Goal: Information Seeking & Learning: Learn about a topic

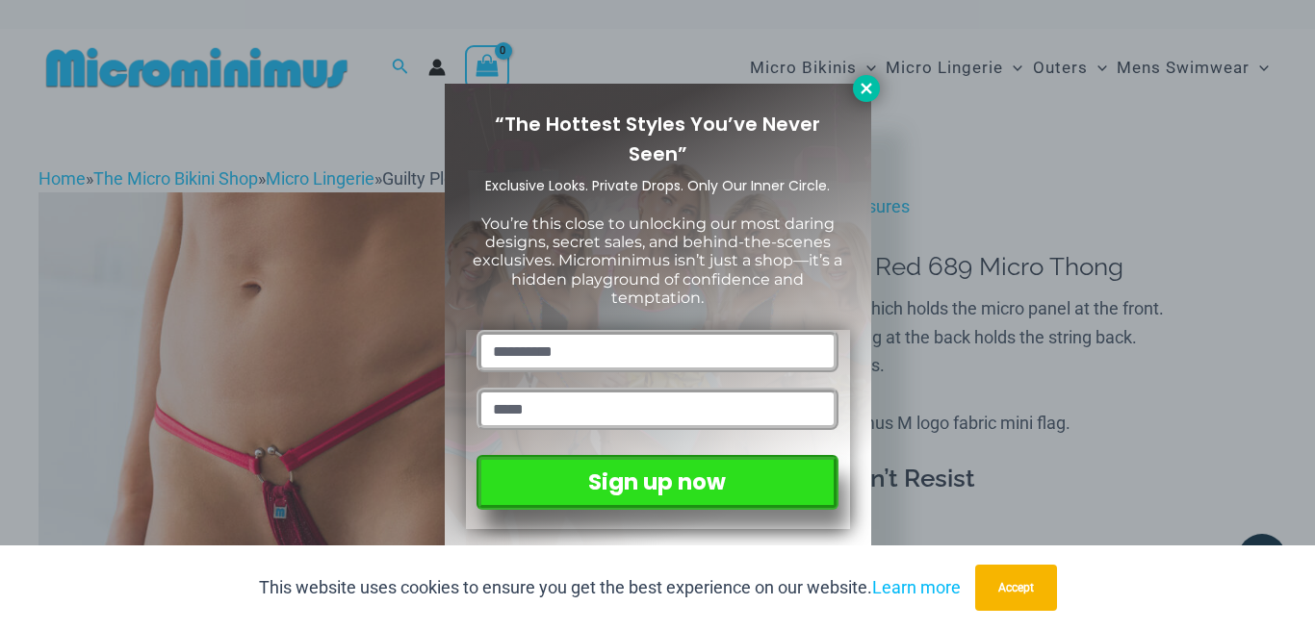
click at [862, 86] on icon at bounding box center [865, 88] width 11 height 11
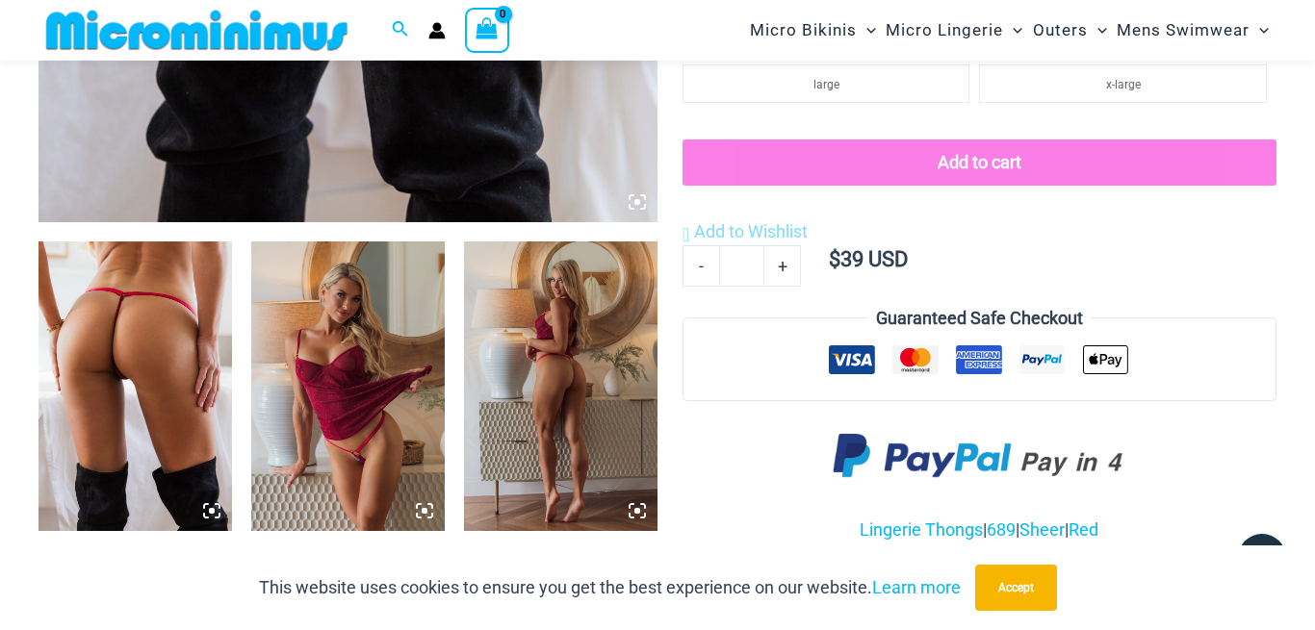
scroll to position [883, 0]
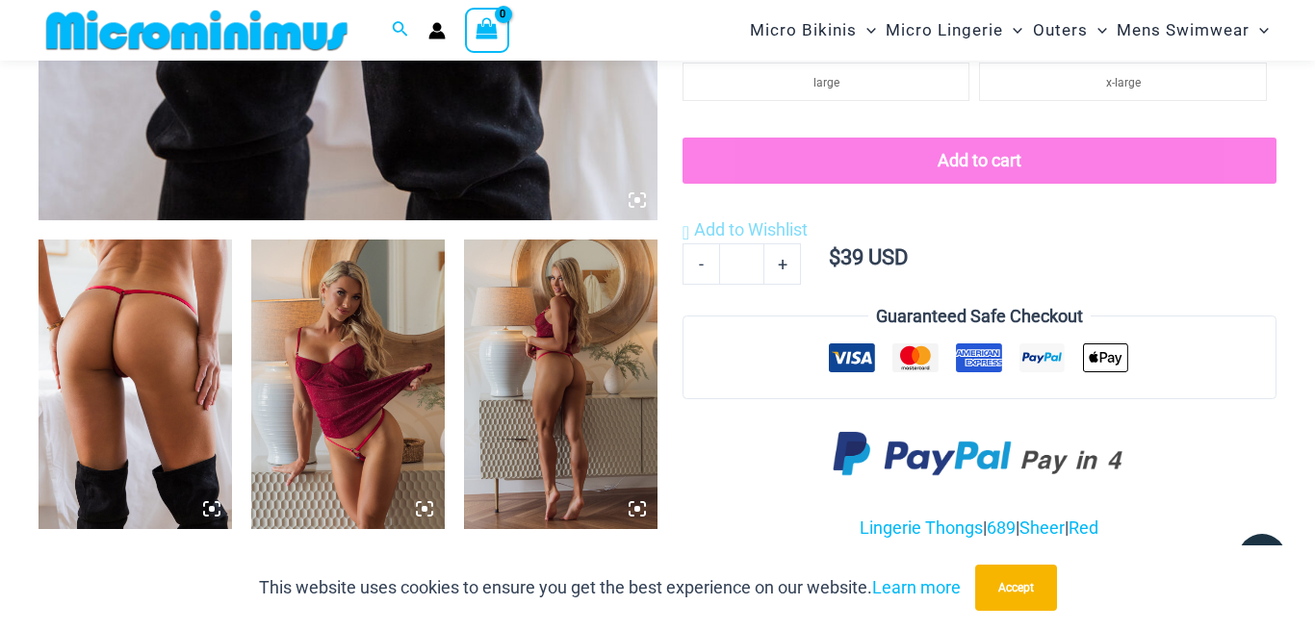
click at [166, 319] on img at bounding box center [134, 385] width 193 height 290
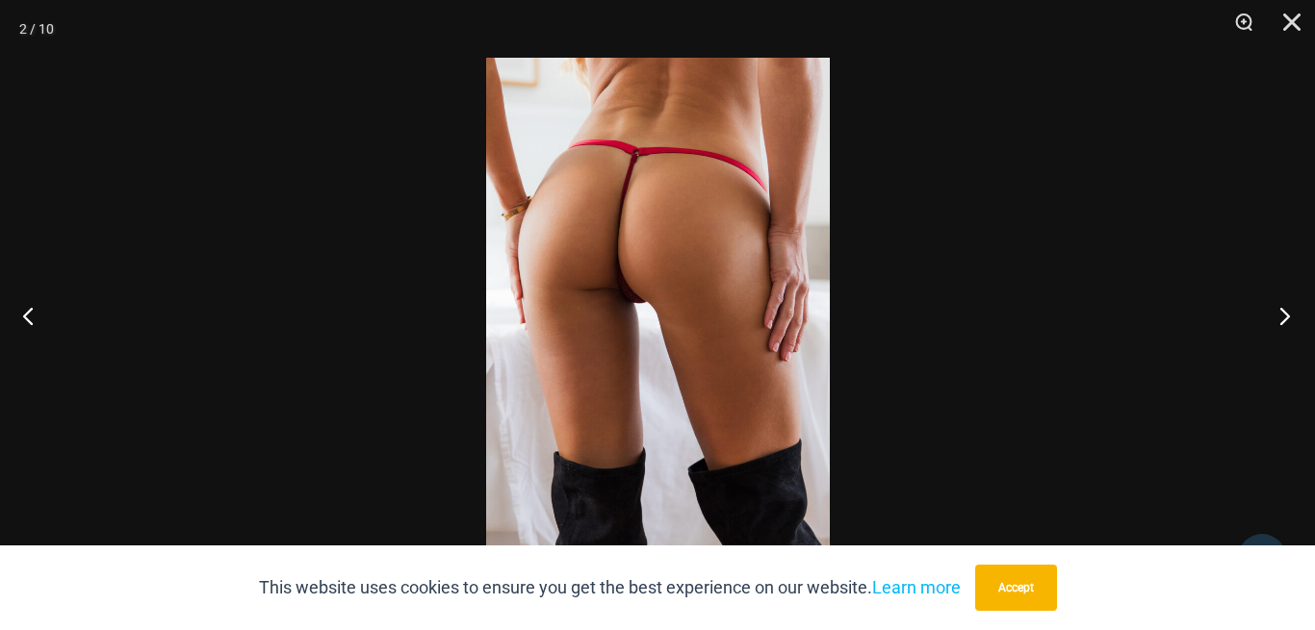
click at [1281, 319] on button "Next" at bounding box center [1278, 316] width 72 height 96
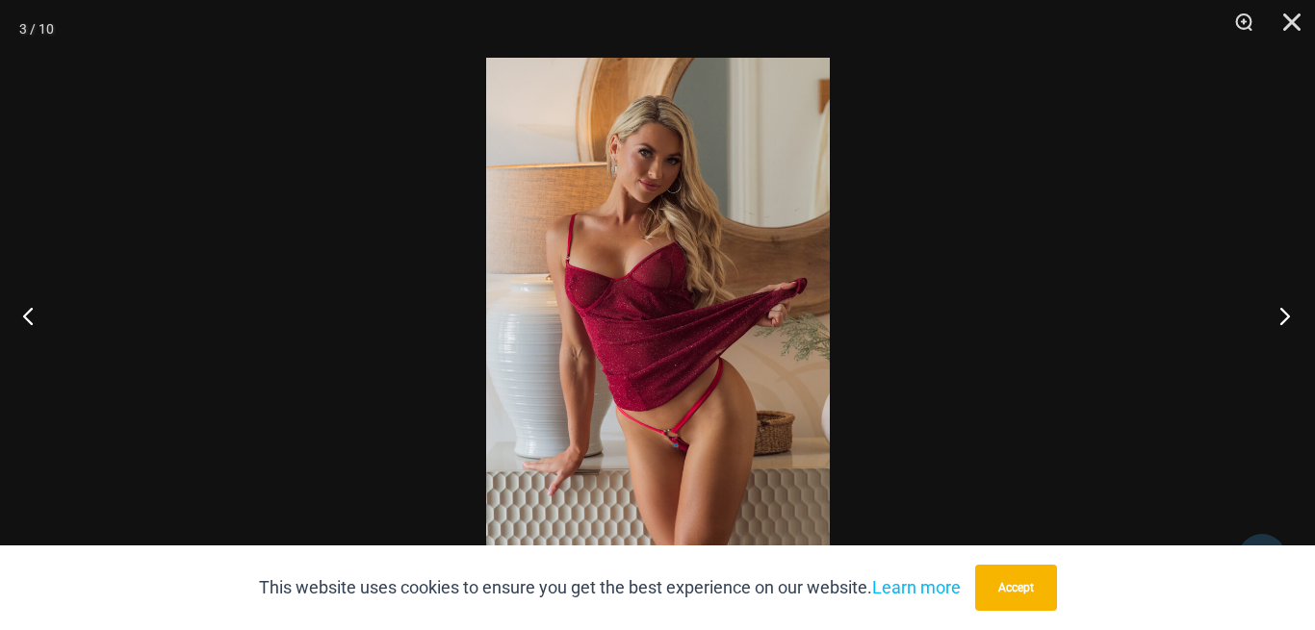
click at [1281, 319] on button "Next" at bounding box center [1278, 316] width 72 height 96
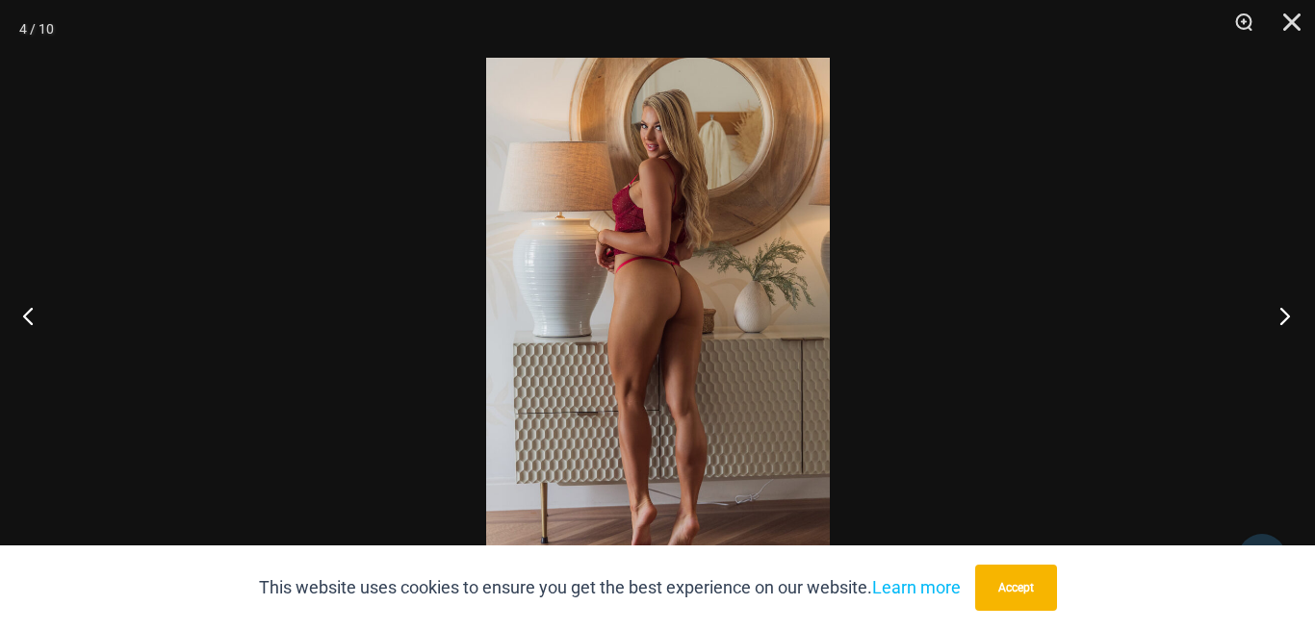
click at [1281, 319] on button "Next" at bounding box center [1278, 316] width 72 height 96
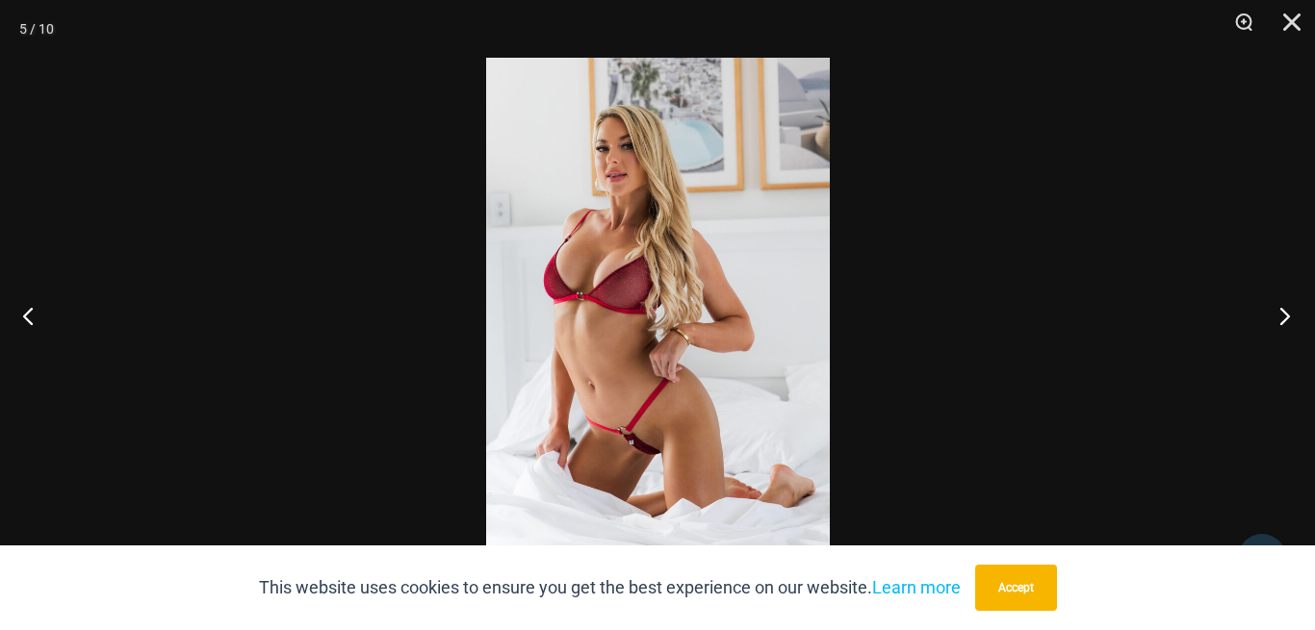
click at [1281, 319] on button "Next" at bounding box center [1278, 316] width 72 height 96
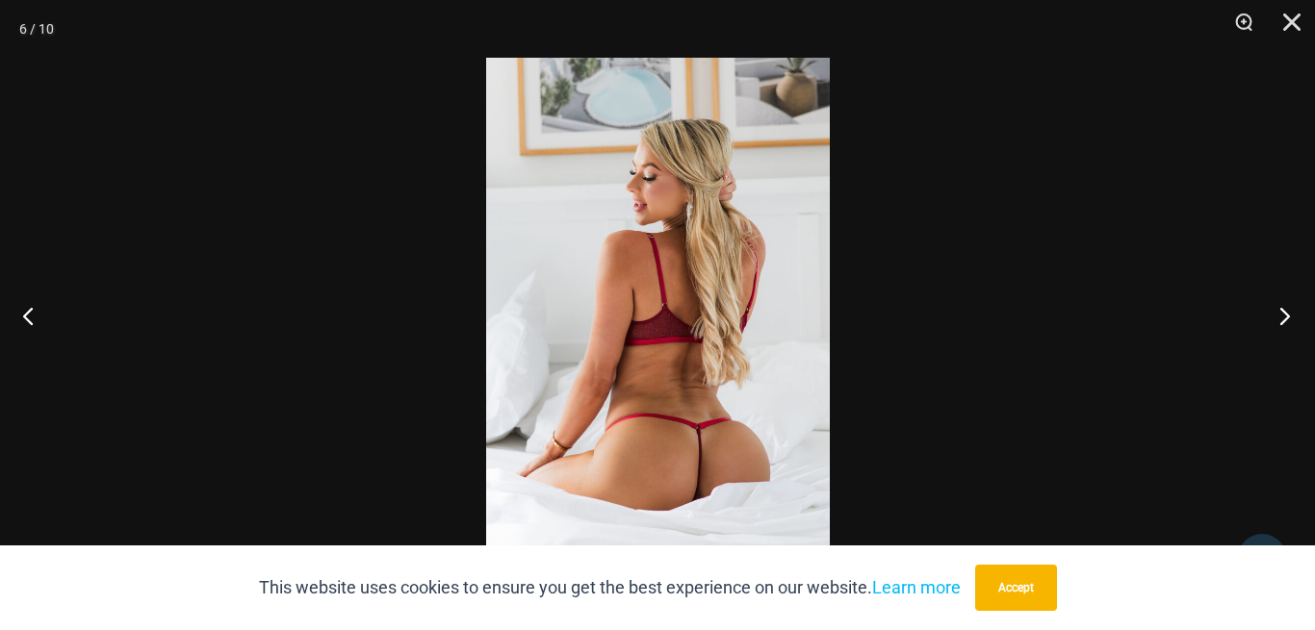
click at [1281, 319] on button "Next" at bounding box center [1278, 316] width 72 height 96
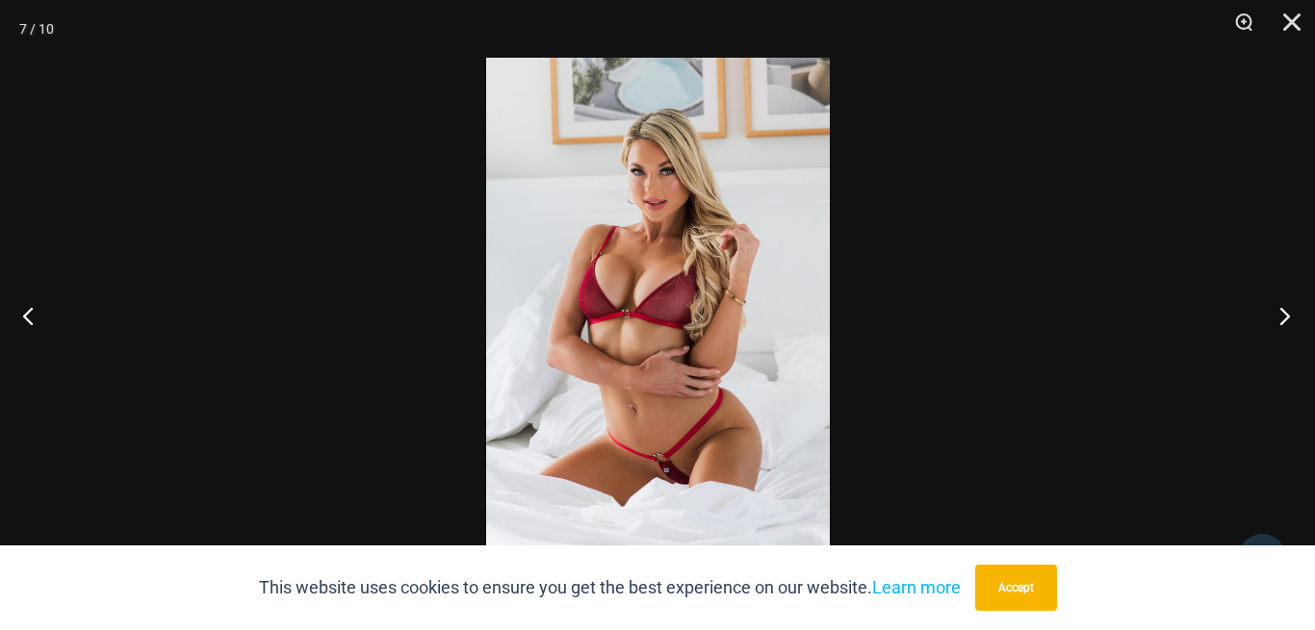
click at [1281, 319] on button "Next" at bounding box center [1278, 316] width 72 height 96
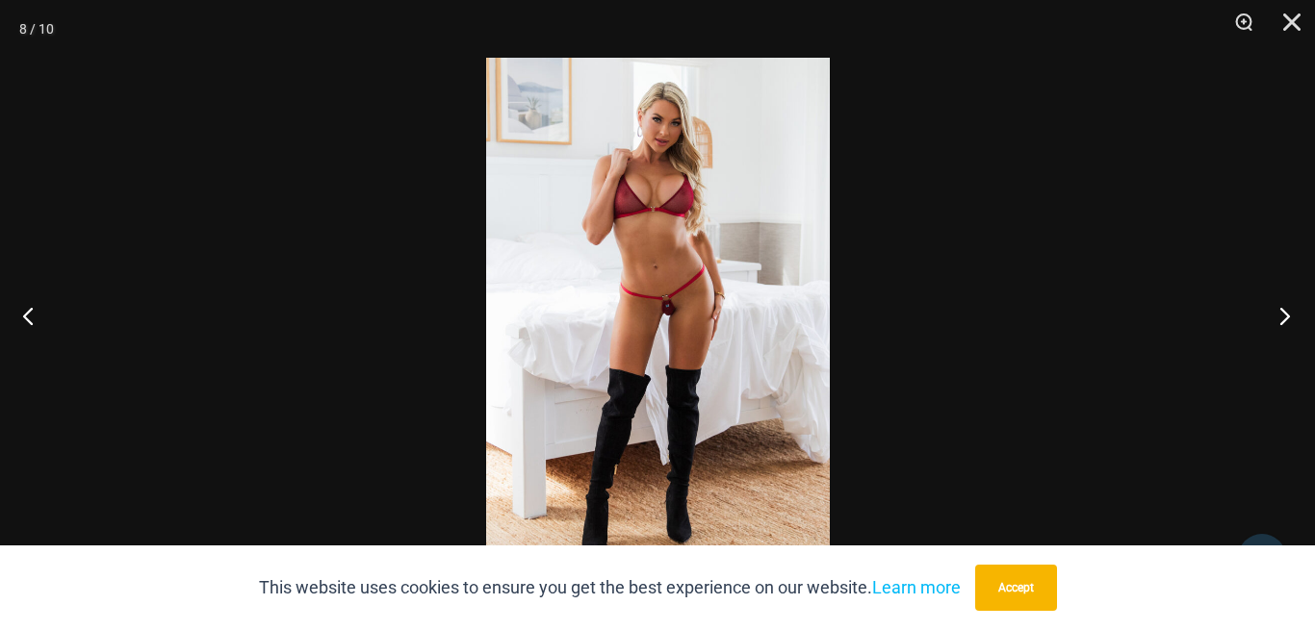
click at [1281, 319] on button "Next" at bounding box center [1278, 316] width 72 height 96
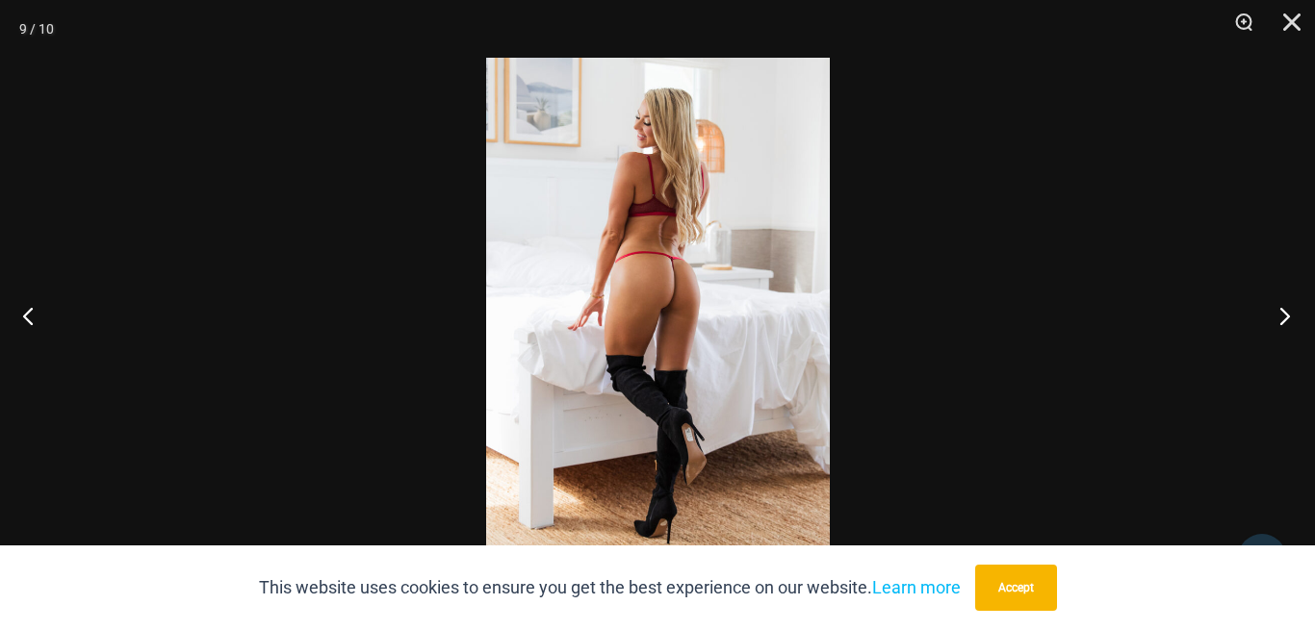
click at [1281, 319] on button "Next" at bounding box center [1278, 316] width 72 height 96
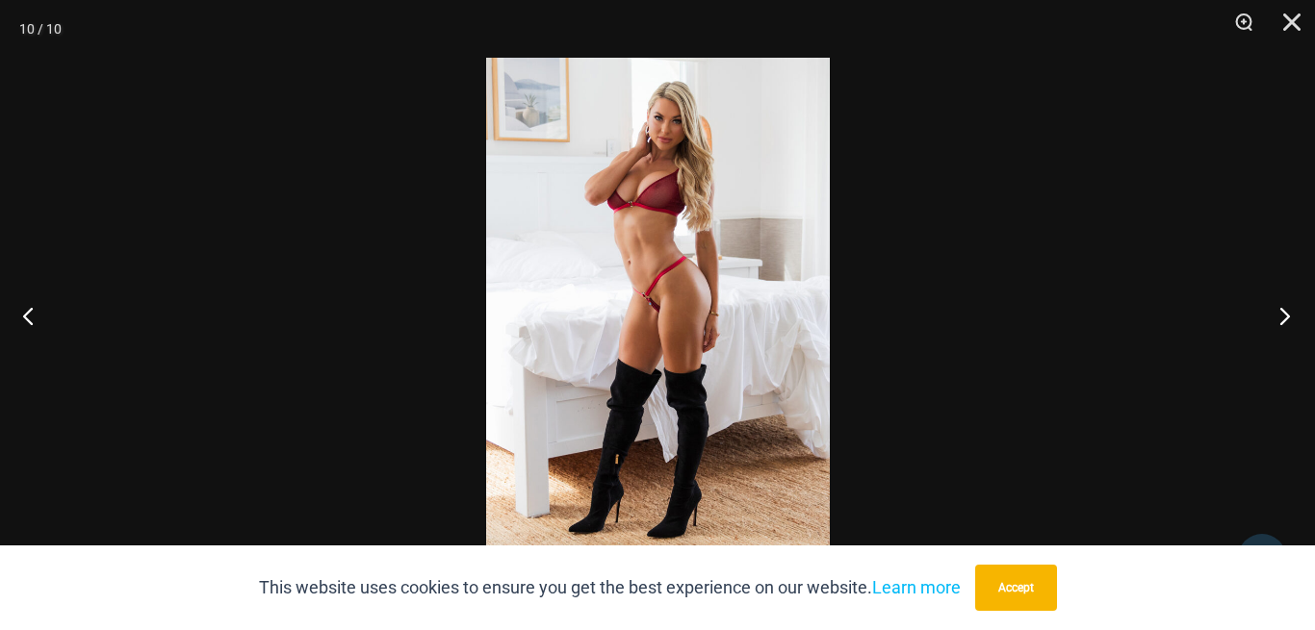
click at [1281, 319] on button "Next" at bounding box center [1278, 316] width 72 height 96
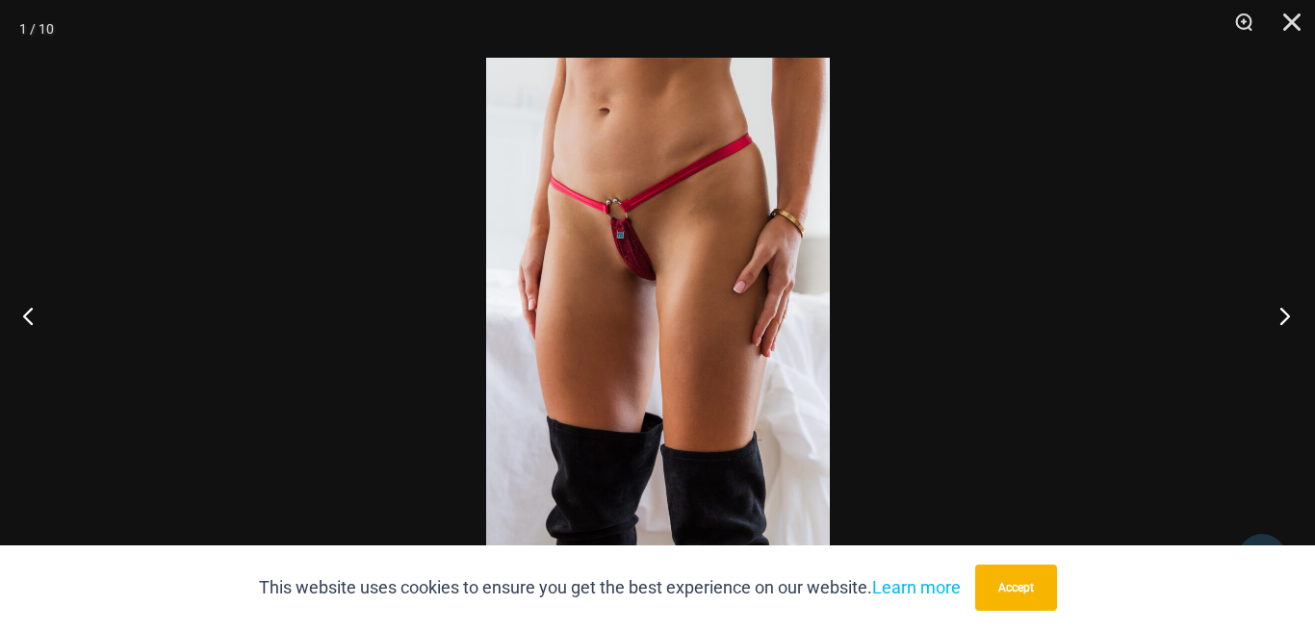
click at [1281, 319] on button "Next" at bounding box center [1278, 316] width 72 height 96
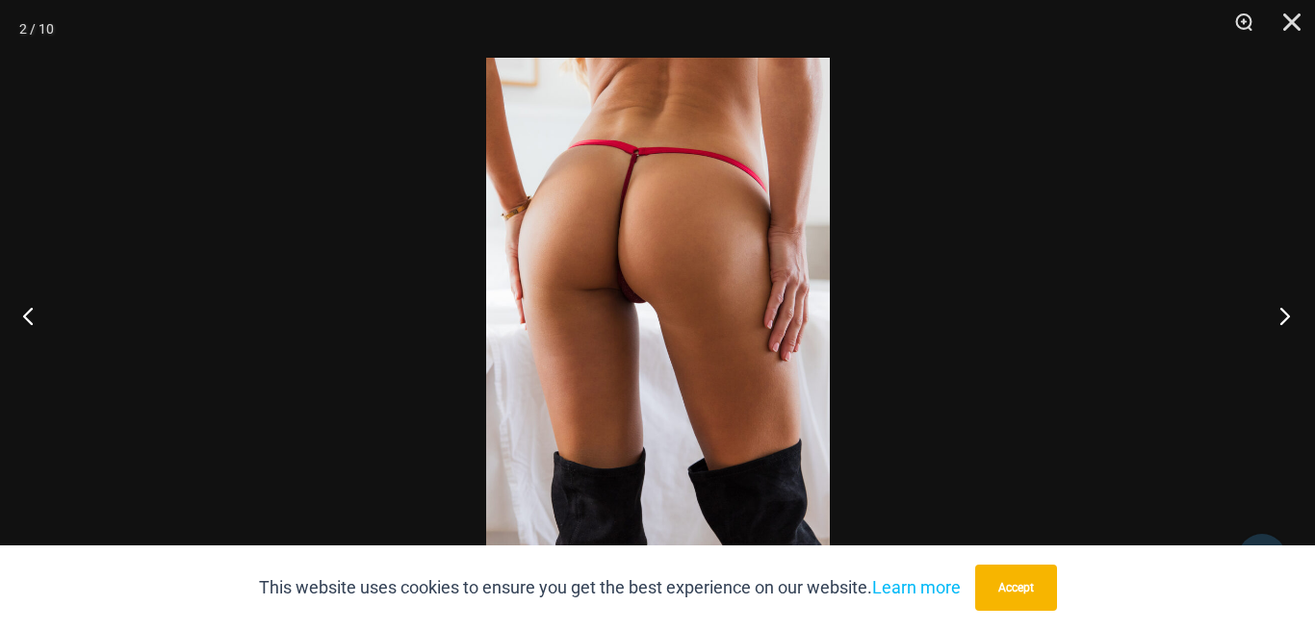
click at [1281, 319] on button "Next" at bounding box center [1278, 316] width 72 height 96
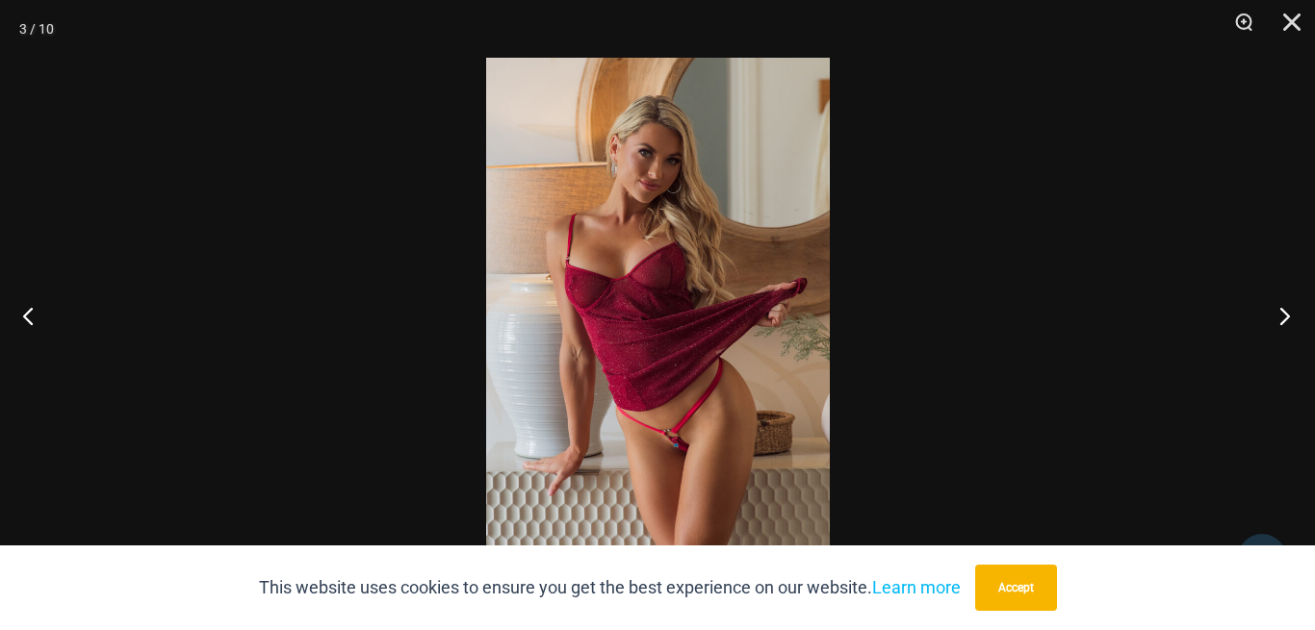
click at [1281, 319] on button "Next" at bounding box center [1278, 316] width 72 height 96
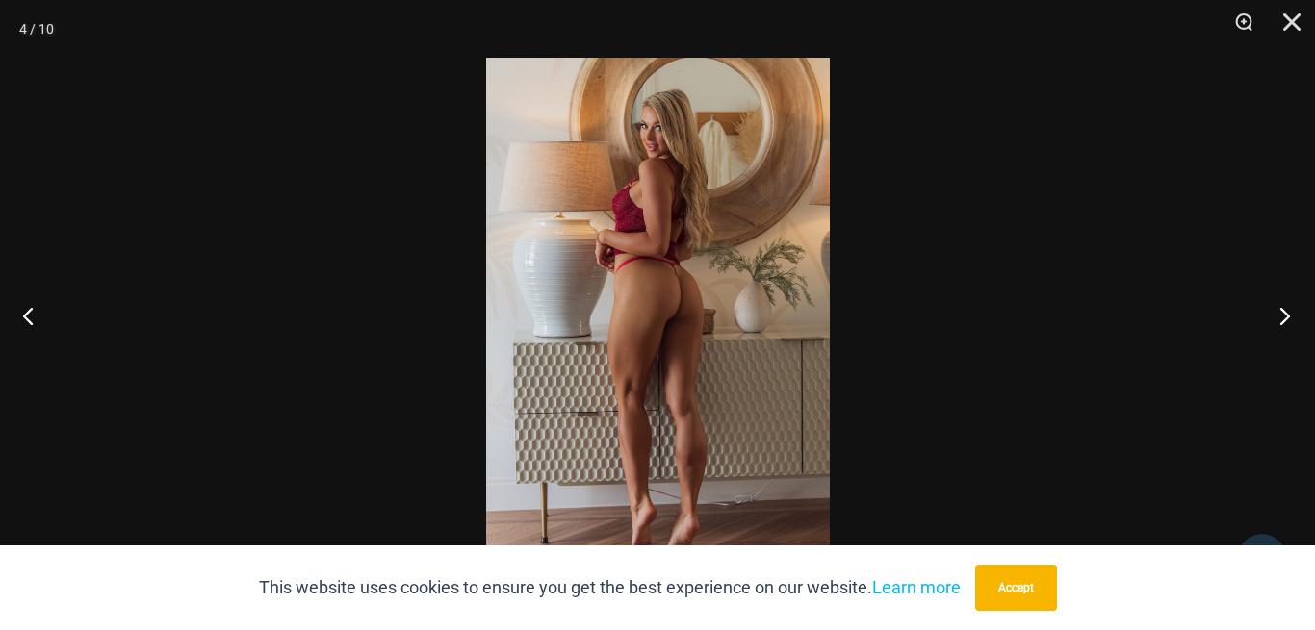
click at [1281, 319] on button "Next" at bounding box center [1278, 316] width 72 height 96
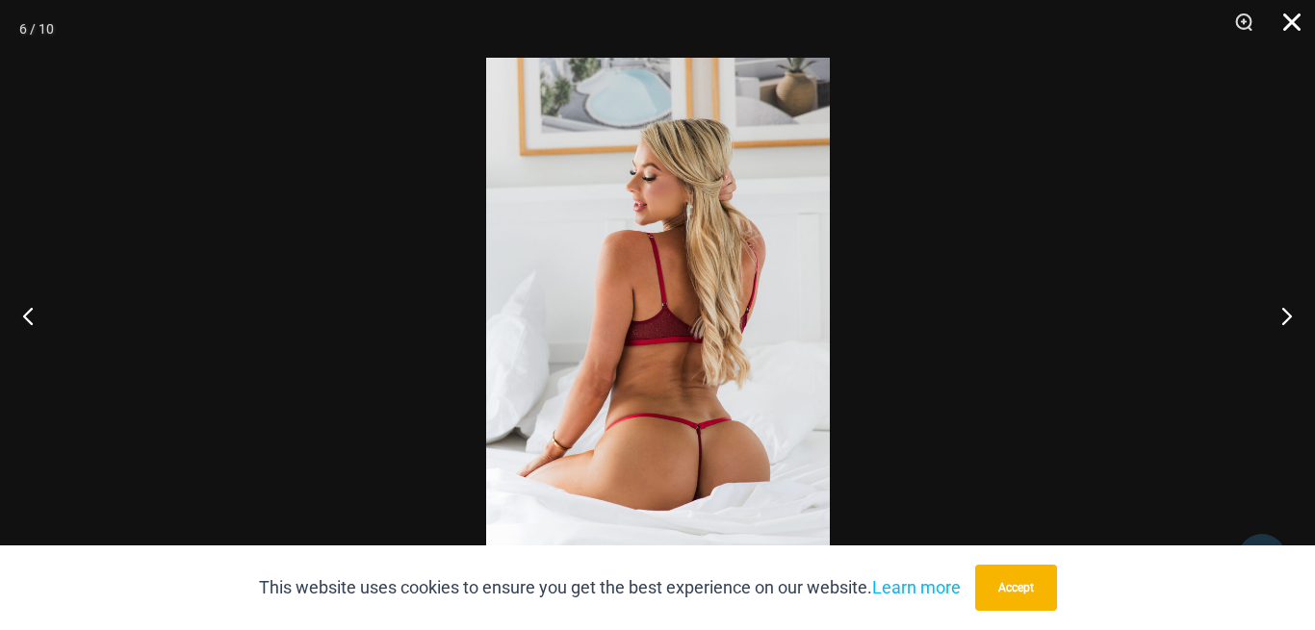
click at [1287, 24] on button "Close" at bounding box center [1285, 29] width 48 height 58
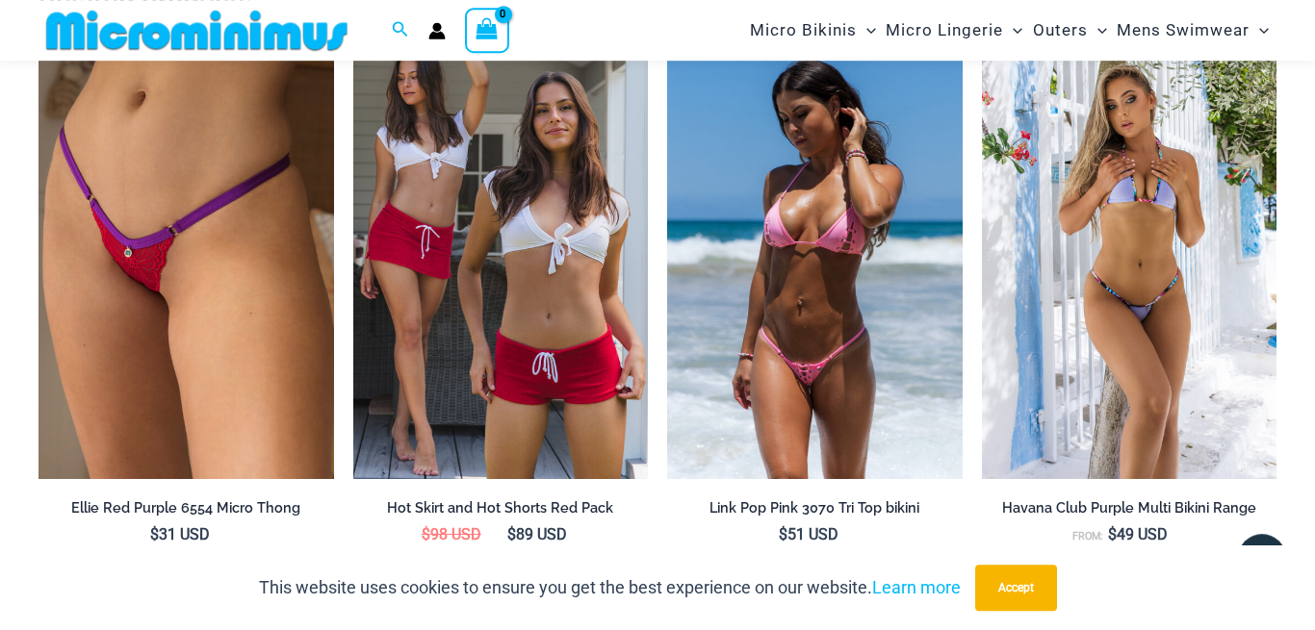
scroll to position [2847, 0]
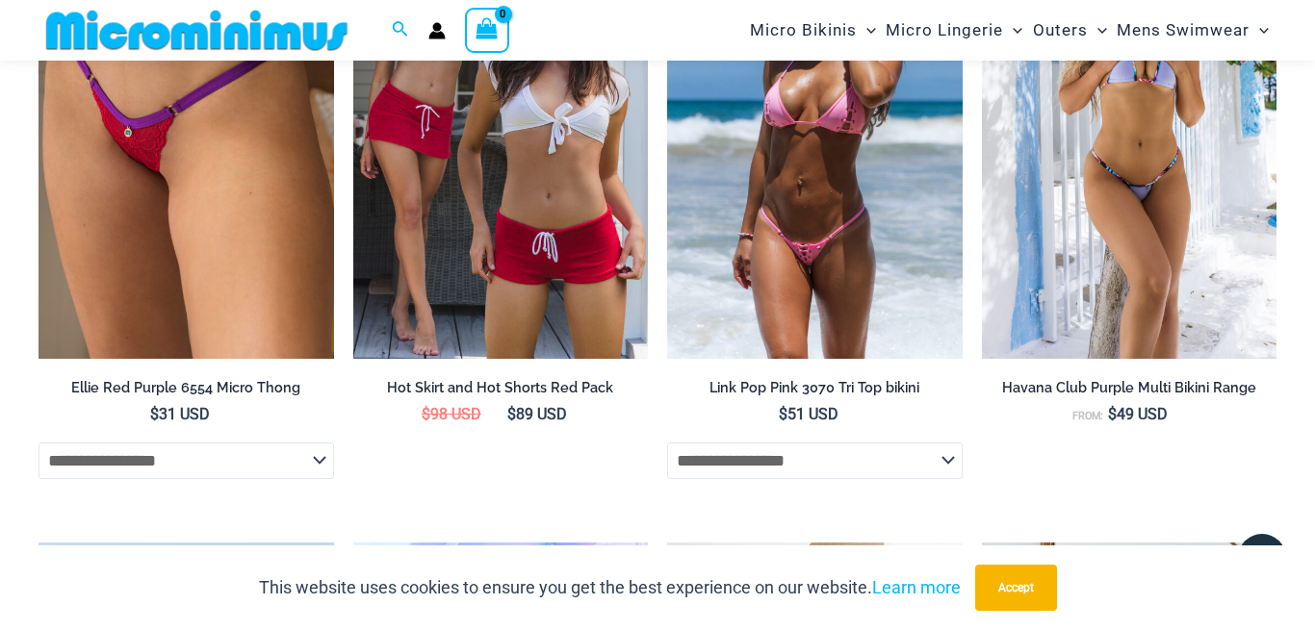
click at [881, 165] on img at bounding box center [814, 137] width 295 height 443
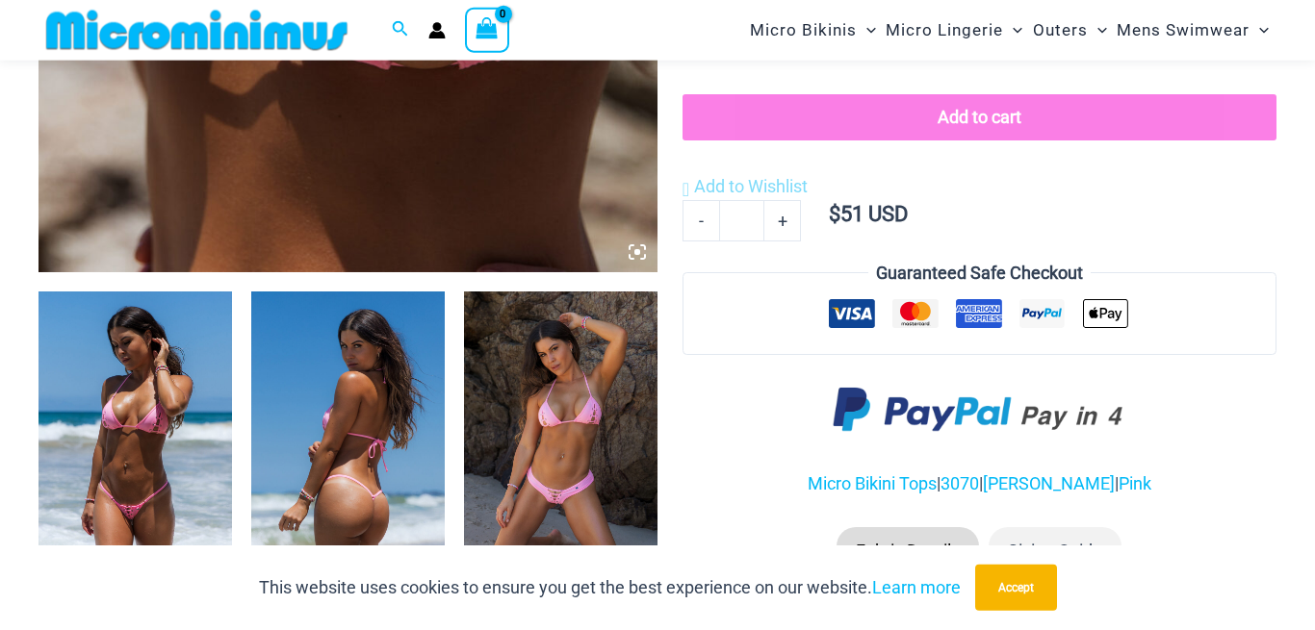
scroll to position [869, 0]
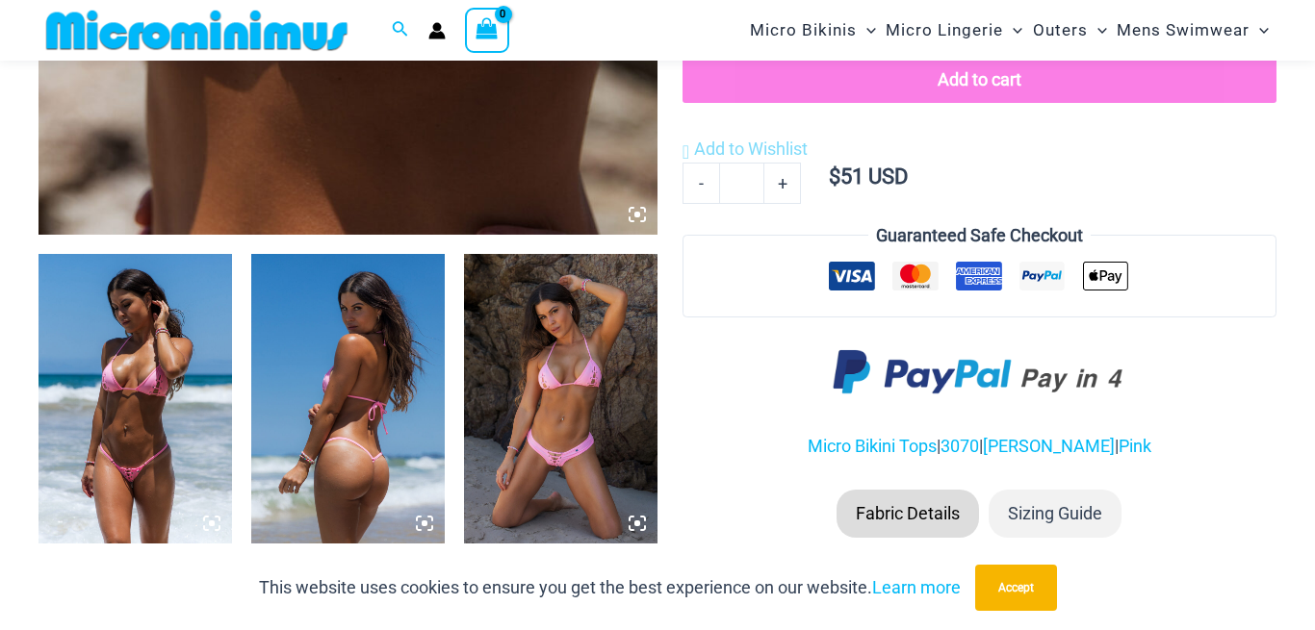
click at [578, 427] on img at bounding box center [560, 399] width 193 height 290
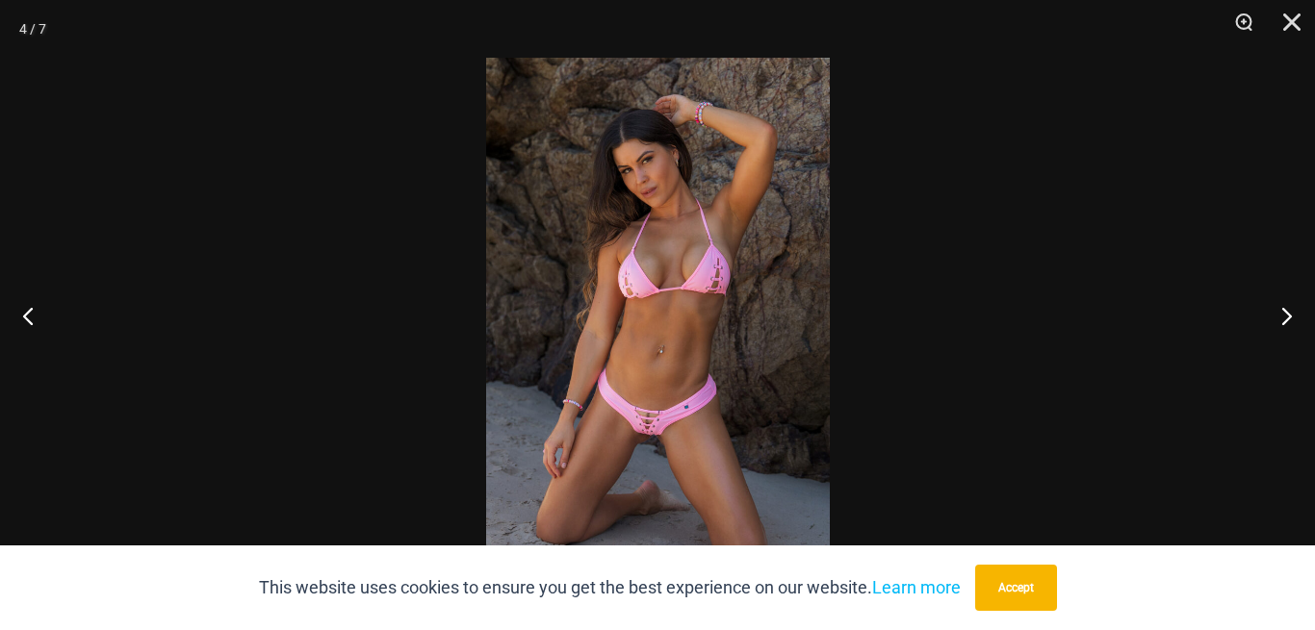
click at [652, 426] on img at bounding box center [658, 315] width 344 height 515
